Goal: Navigation & Orientation: Find specific page/section

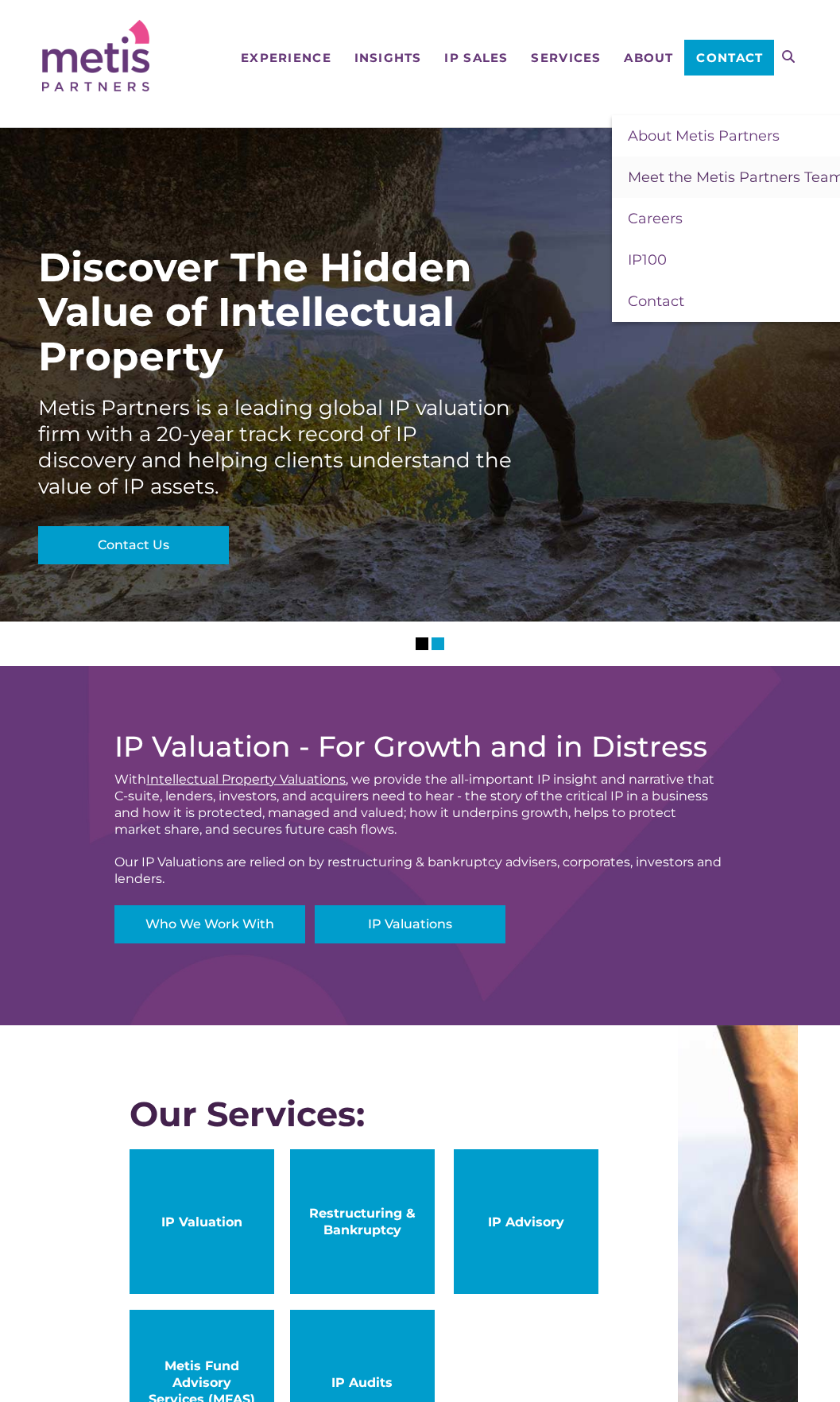
click at [677, 181] on span "Meet the Metis Partners Team" at bounding box center [736, 177] width 216 height 18
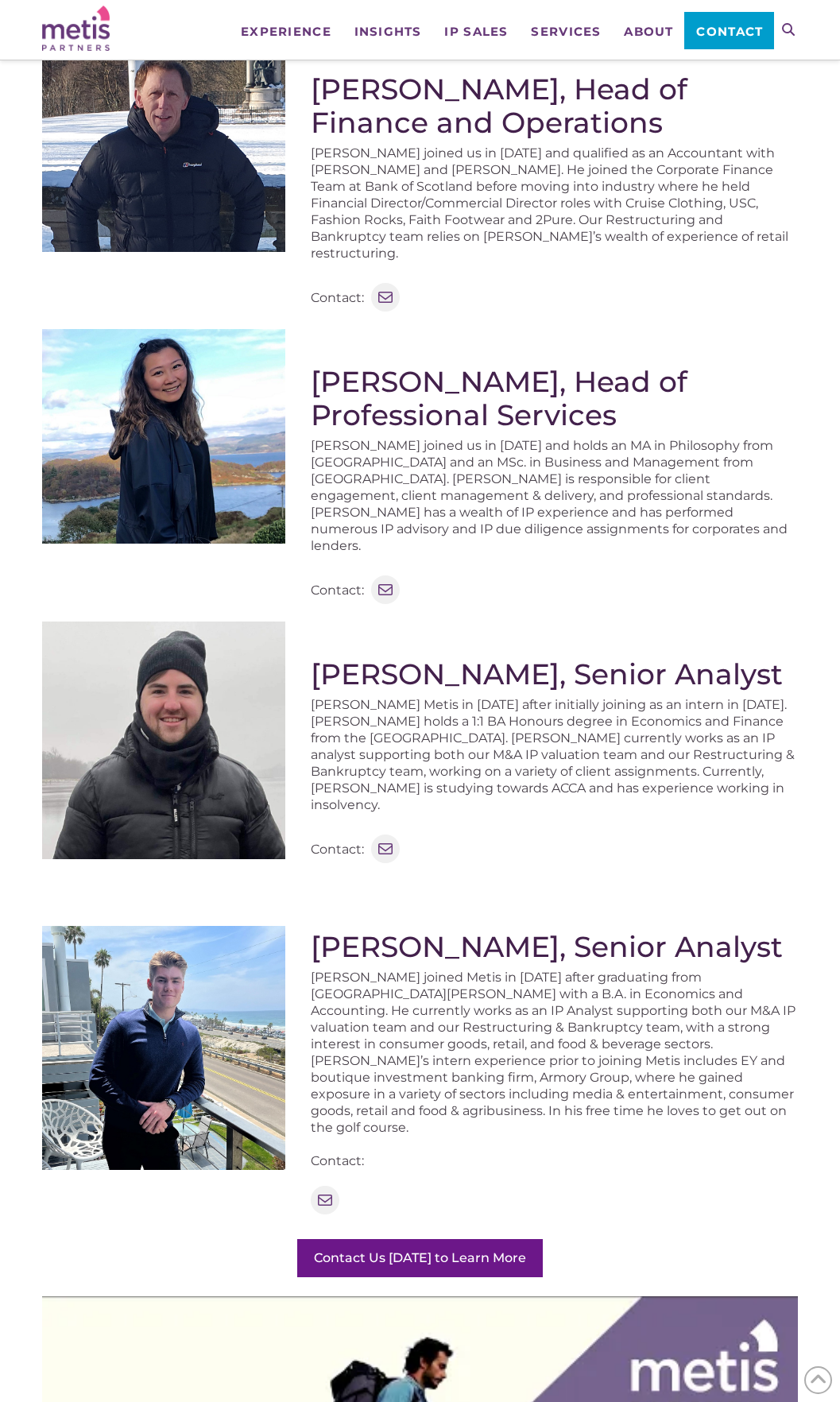
scroll to position [795, 0]
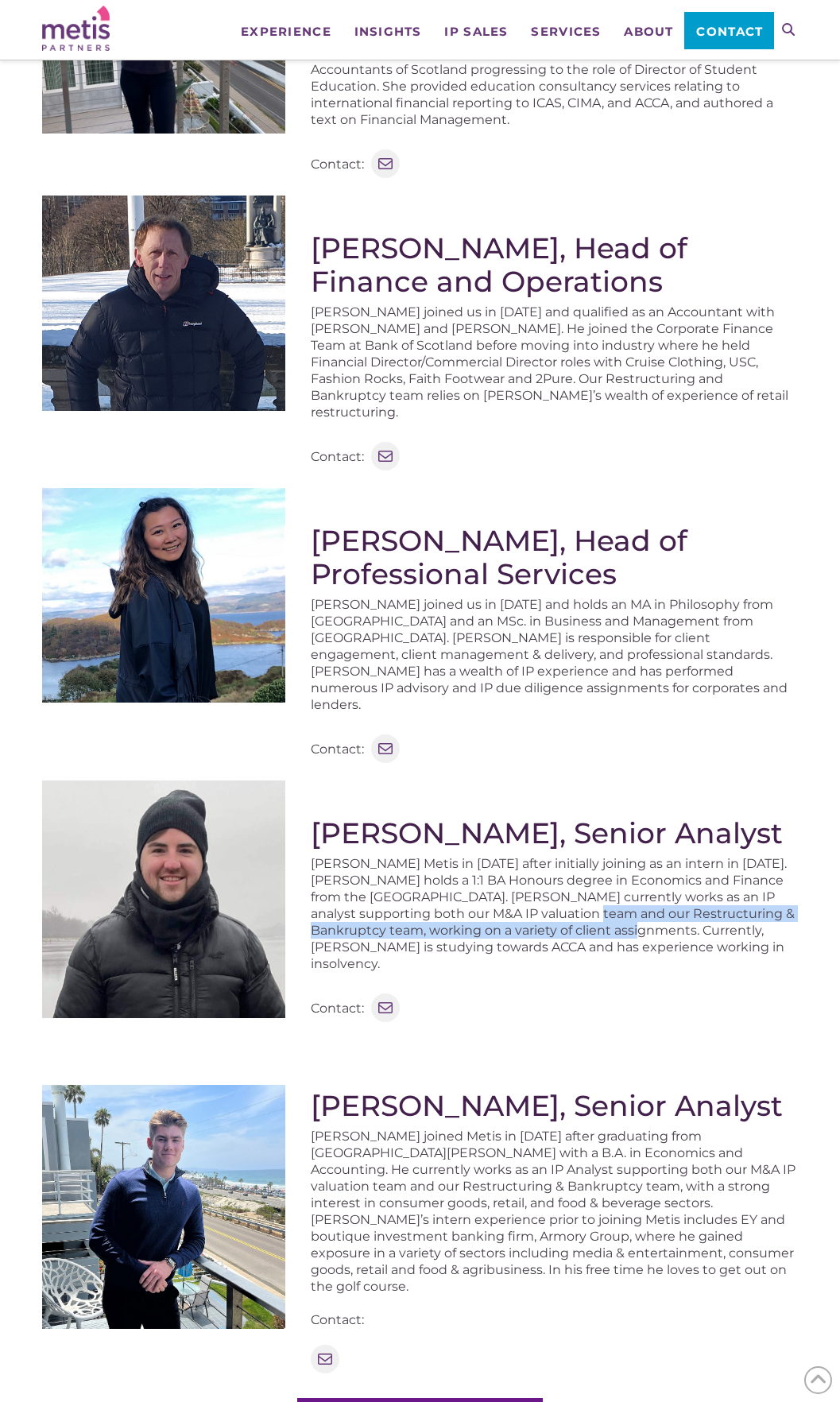
drag, startPoint x: 495, startPoint y: 914, endPoint x: 534, endPoint y: 927, distance: 41.1
click at [534, 927] on p "[PERSON_NAME] Metis in [DATE] after initially joining as an intern in [DATE]. […" at bounding box center [554, 914] width 487 height 117
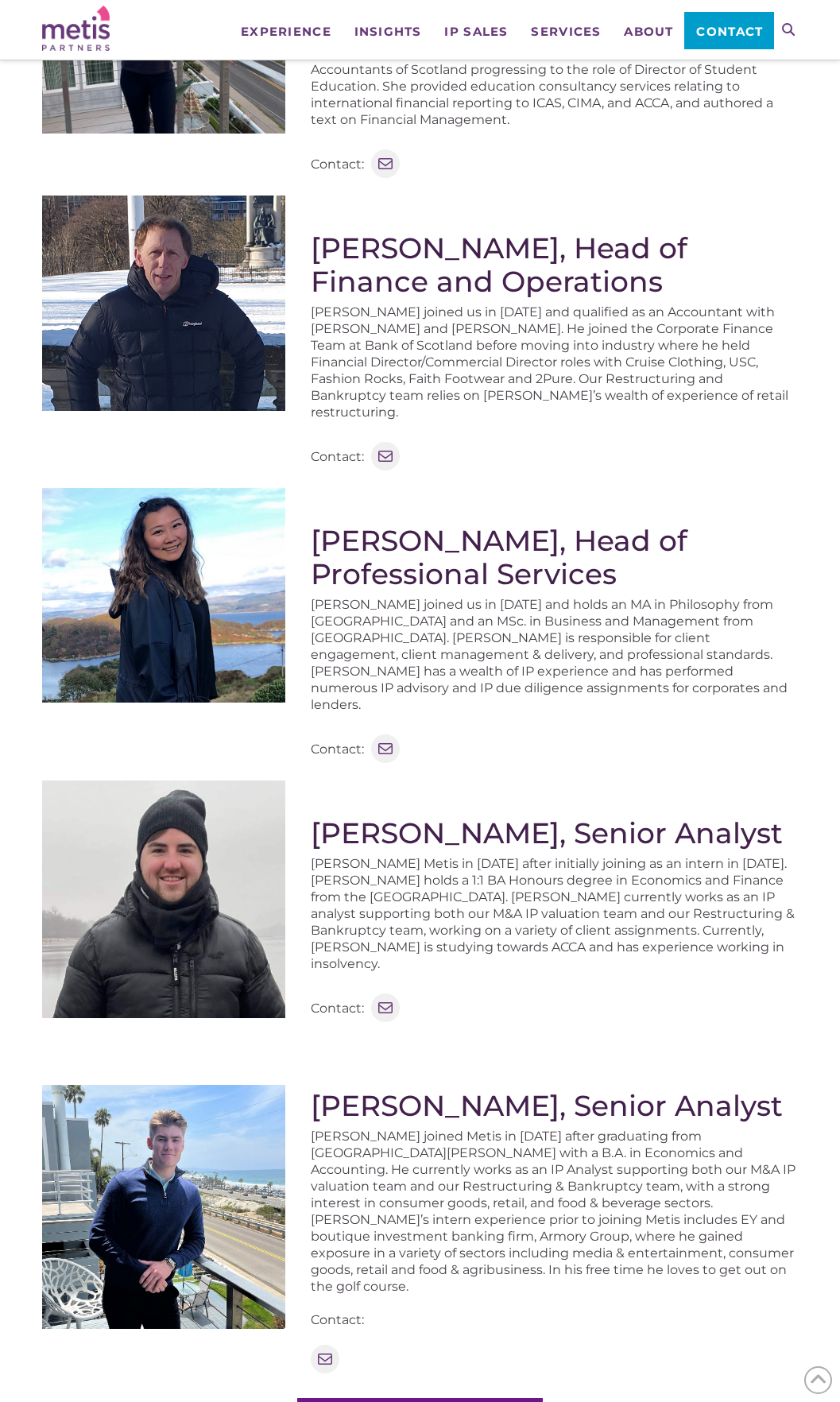
drag, startPoint x: 534, startPoint y: 927, endPoint x: 430, endPoint y: 889, distance: 110.7
click at [430, 889] on p "[PERSON_NAME] Metis in [DATE] after initially joining as an intern in [DATE]. […" at bounding box center [554, 914] width 487 height 117
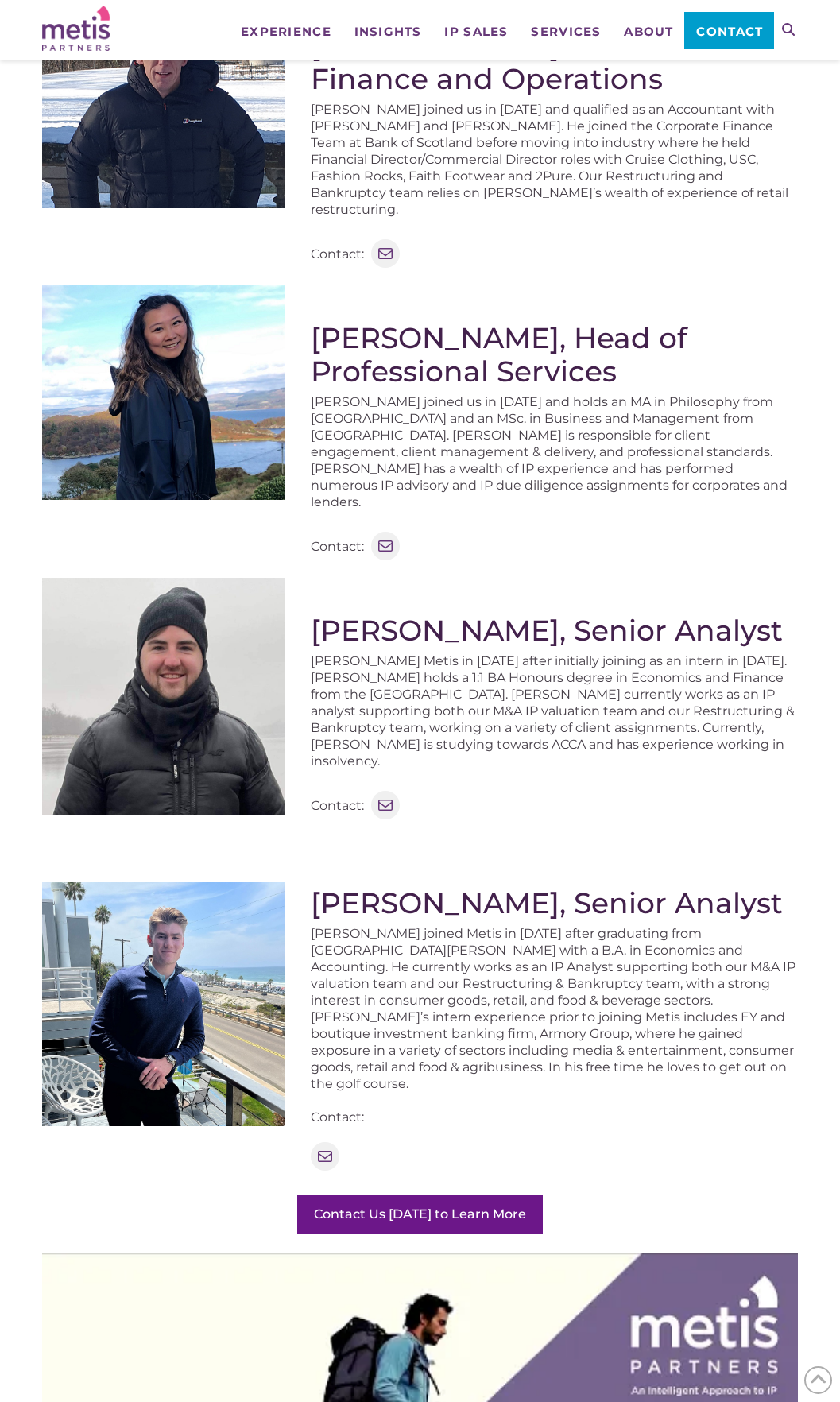
scroll to position [1112, 0]
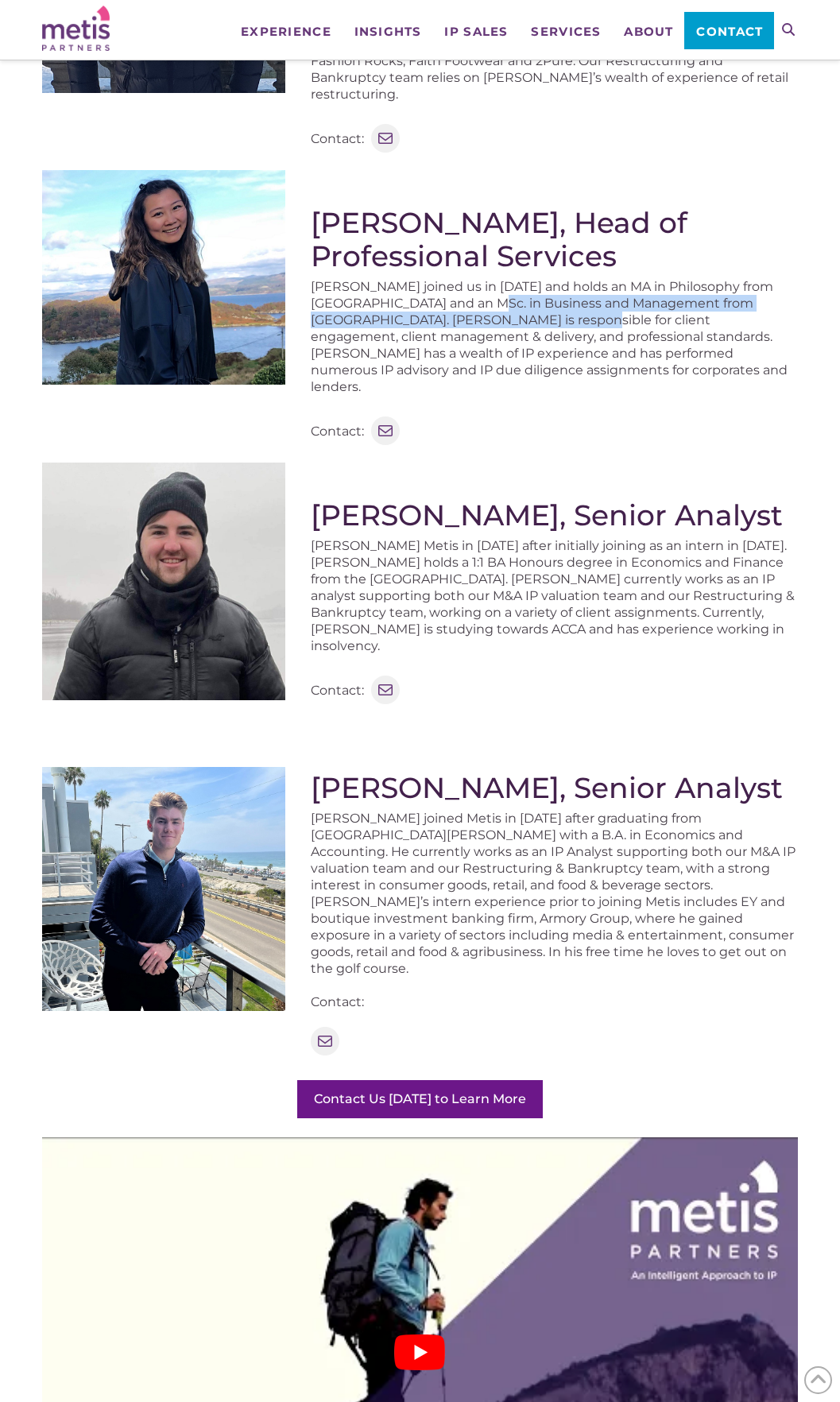
drag, startPoint x: 510, startPoint y: 314, endPoint x: 561, endPoint y: 341, distance: 57.7
click at [561, 341] on p "[PERSON_NAME] joined us in [DATE] and holds an MA in Philosophy from [GEOGRAPHI…" at bounding box center [554, 337] width 487 height 117
drag, startPoint x: 561, startPoint y: 341, endPoint x: 518, endPoint y: 380, distance: 58.1
click at [518, 380] on p "[PERSON_NAME] joined us in [DATE] and holds an MA in Philosophy from [GEOGRAPHI…" at bounding box center [554, 337] width 487 height 117
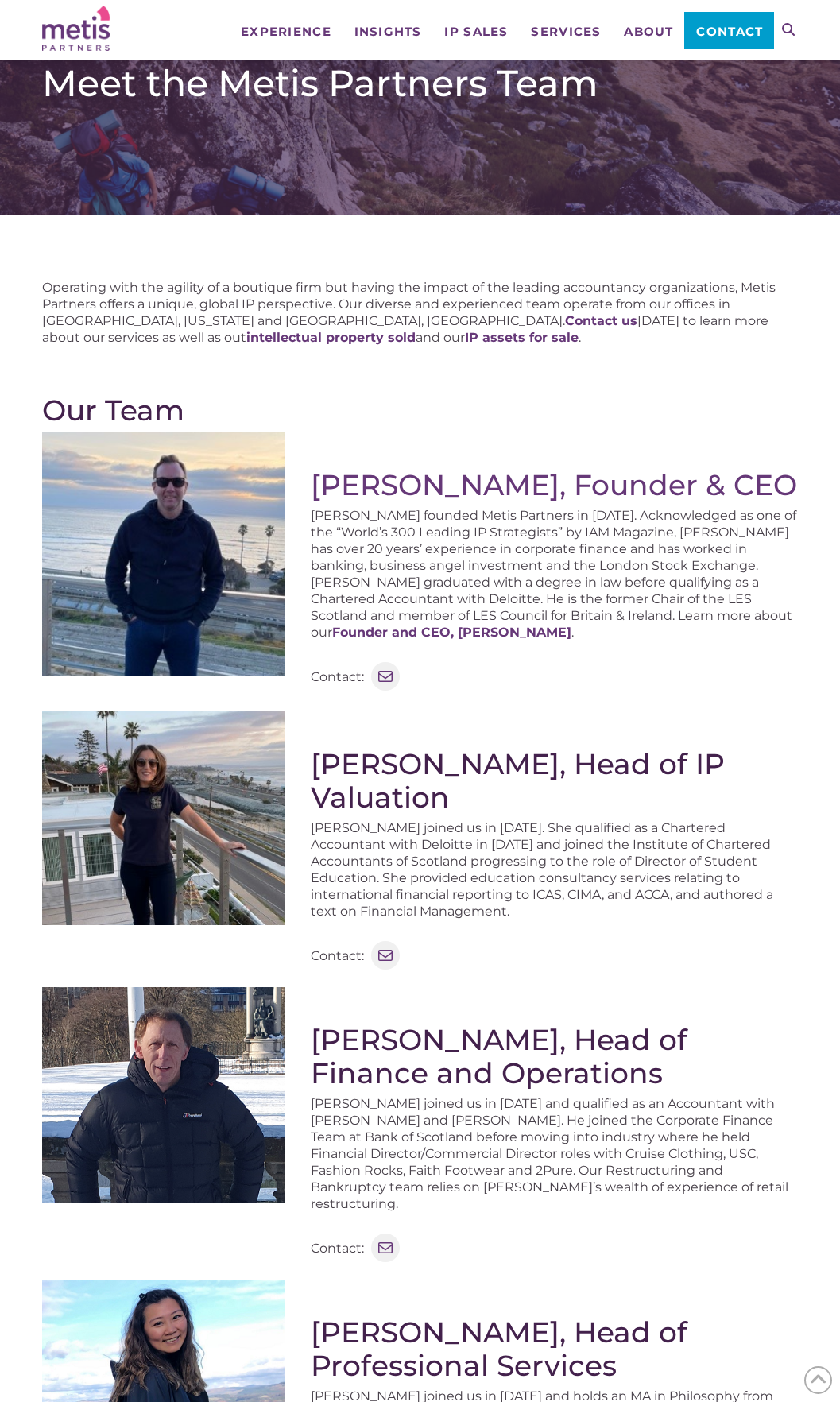
scroll to position [0, 0]
